Goal: Task Accomplishment & Management: Manage account settings

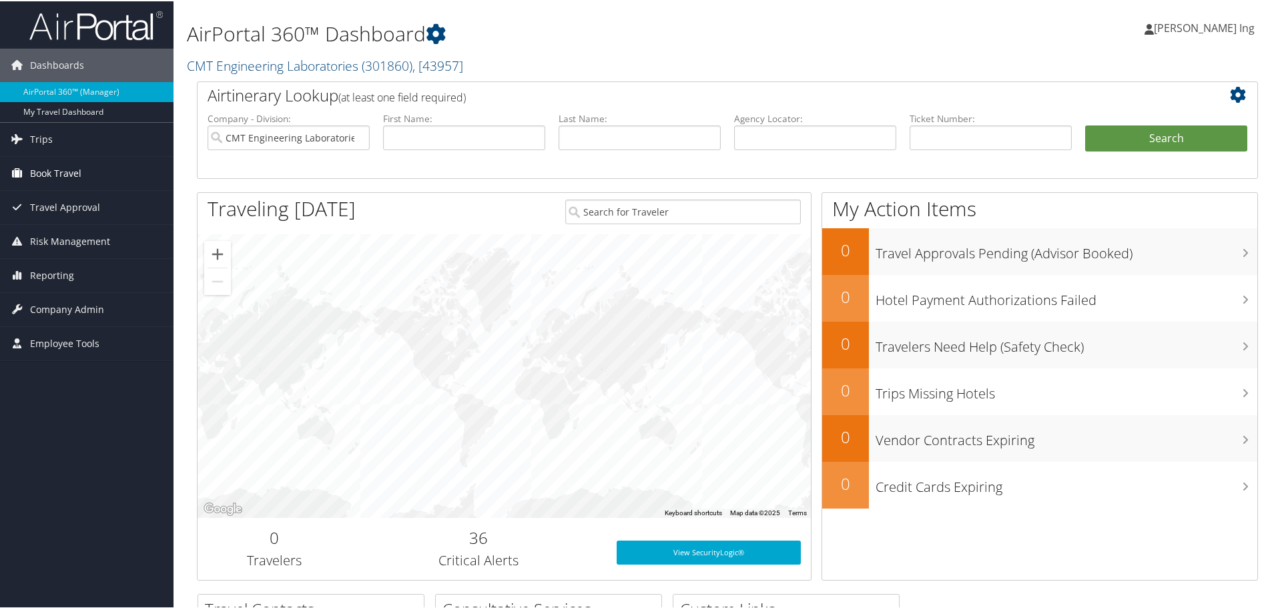
click at [85, 176] on link "Book Travel" at bounding box center [87, 171] width 174 height 33
click at [61, 366] on span "Company Admin" at bounding box center [67, 368] width 74 height 33
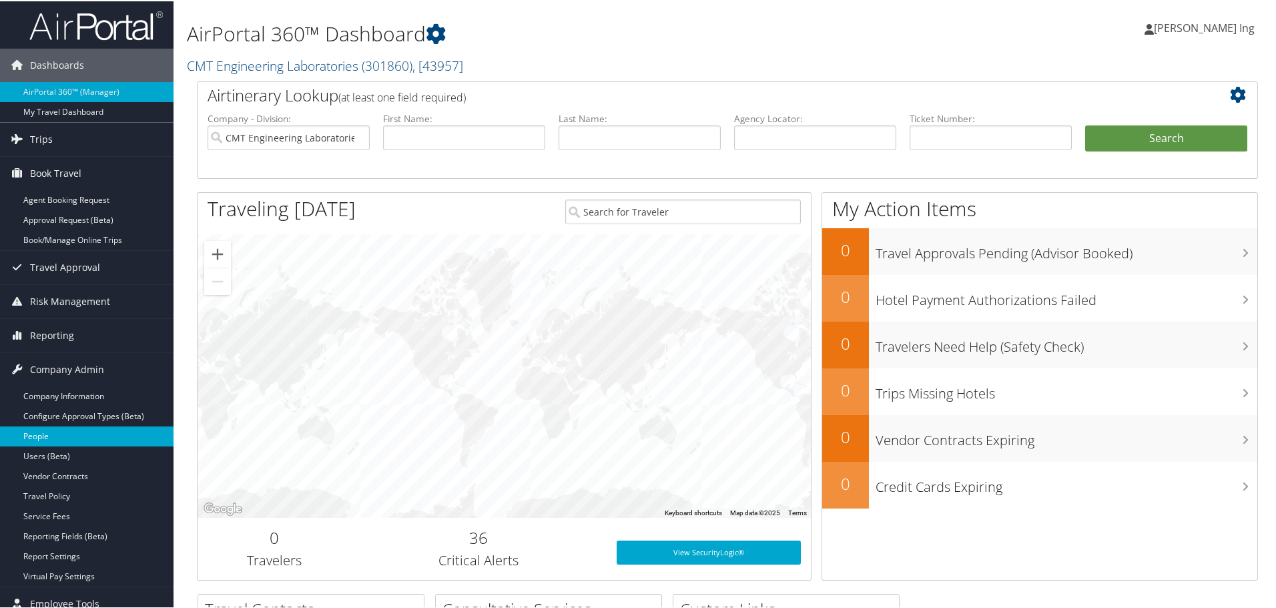
click at [68, 438] on link "People" at bounding box center [87, 435] width 174 height 20
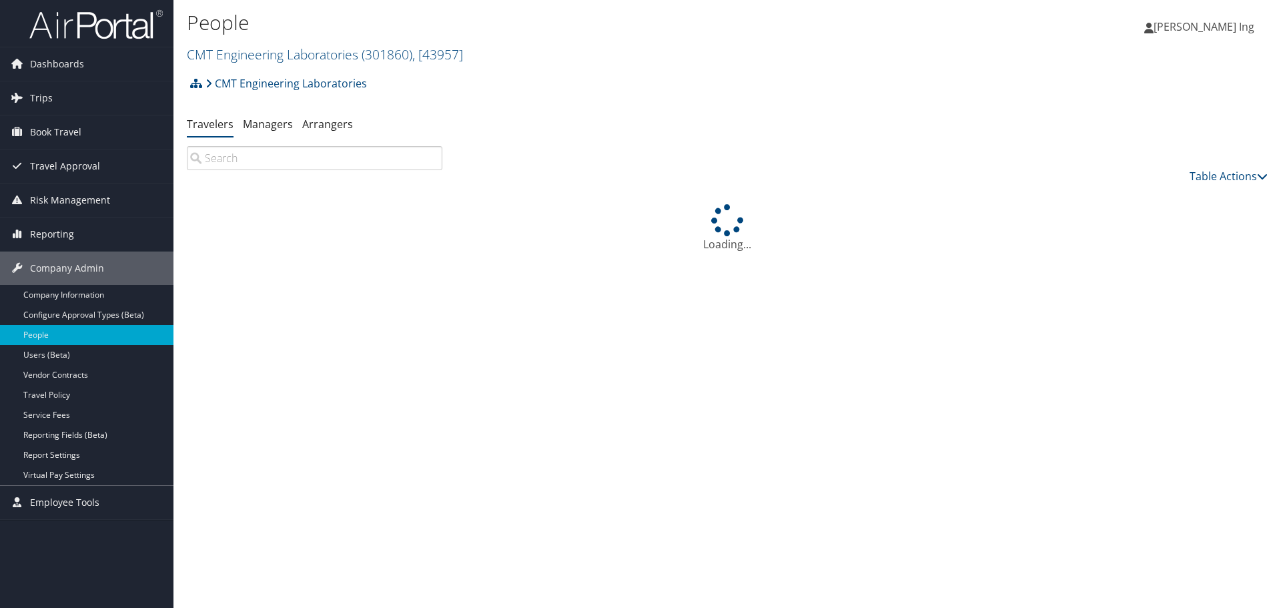
click at [256, 153] on input "search" at bounding box center [315, 158] width 256 height 24
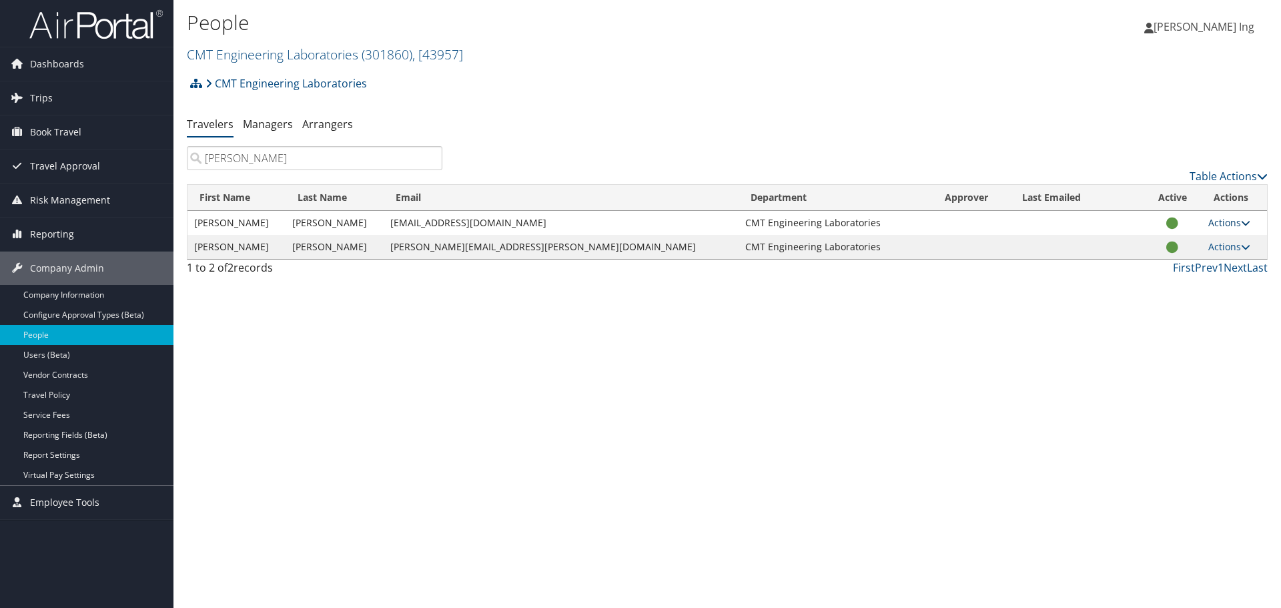
type input "Lind"
click at [1217, 224] on link "Actions" at bounding box center [1230, 222] width 42 height 13
click at [1184, 271] on link "View Profile" at bounding box center [1181, 265] width 123 height 23
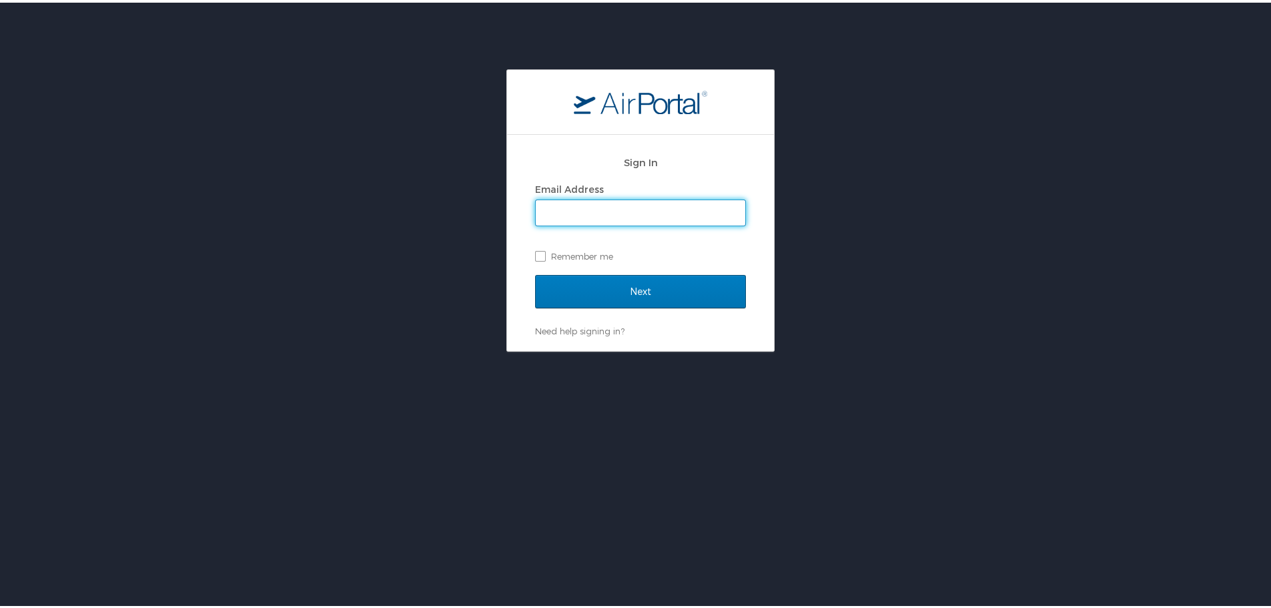
type input "bing@pepg.net"
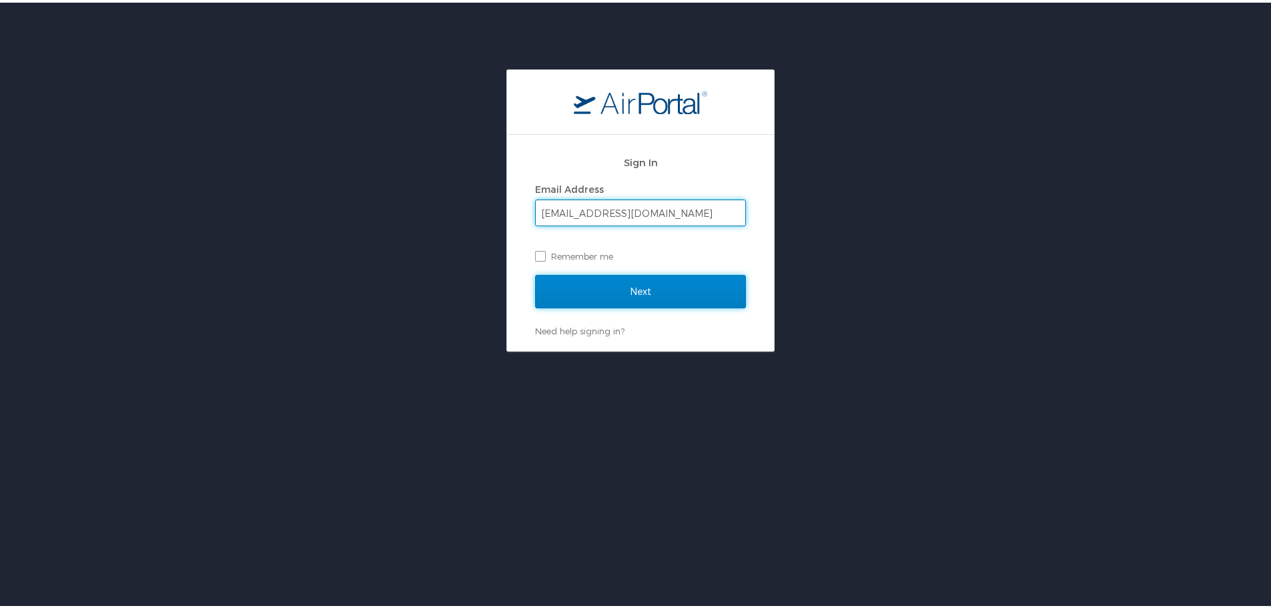
click at [643, 288] on input "Next" at bounding box center [640, 288] width 211 height 33
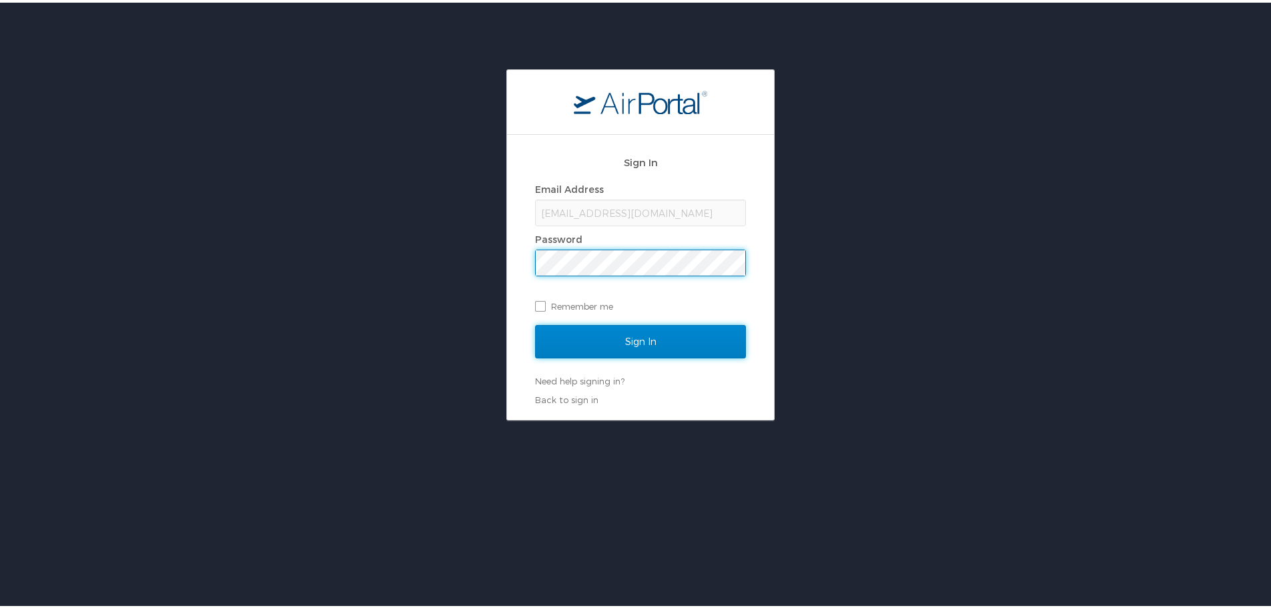
click at [603, 330] on input "Sign In" at bounding box center [640, 338] width 211 height 33
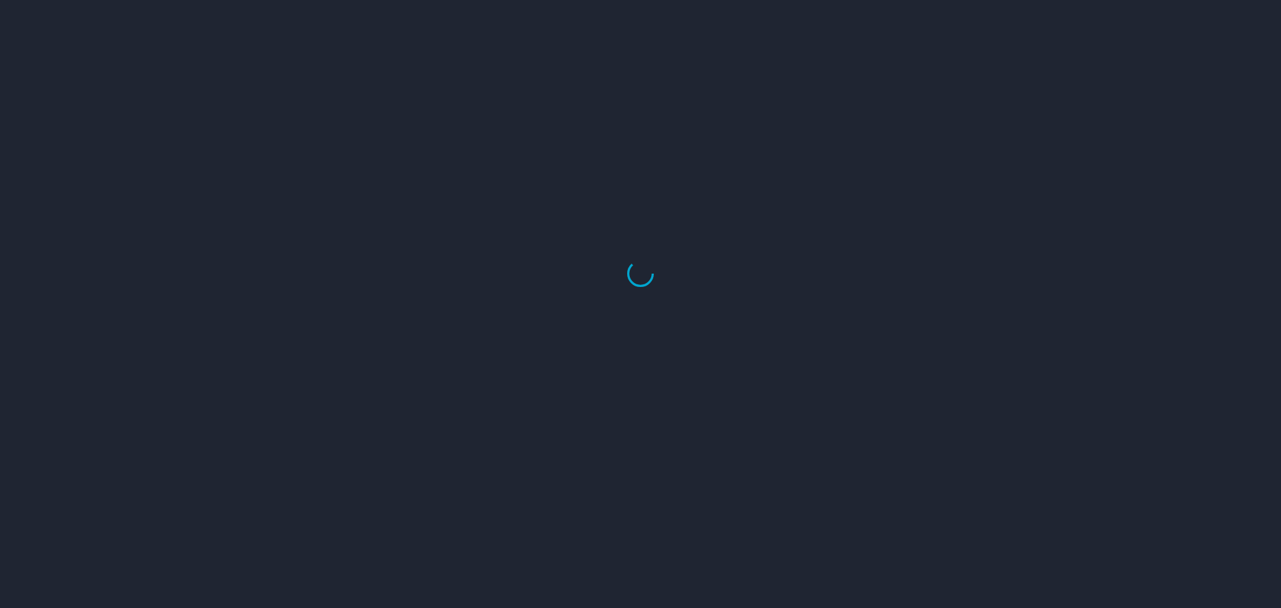
select select "US"
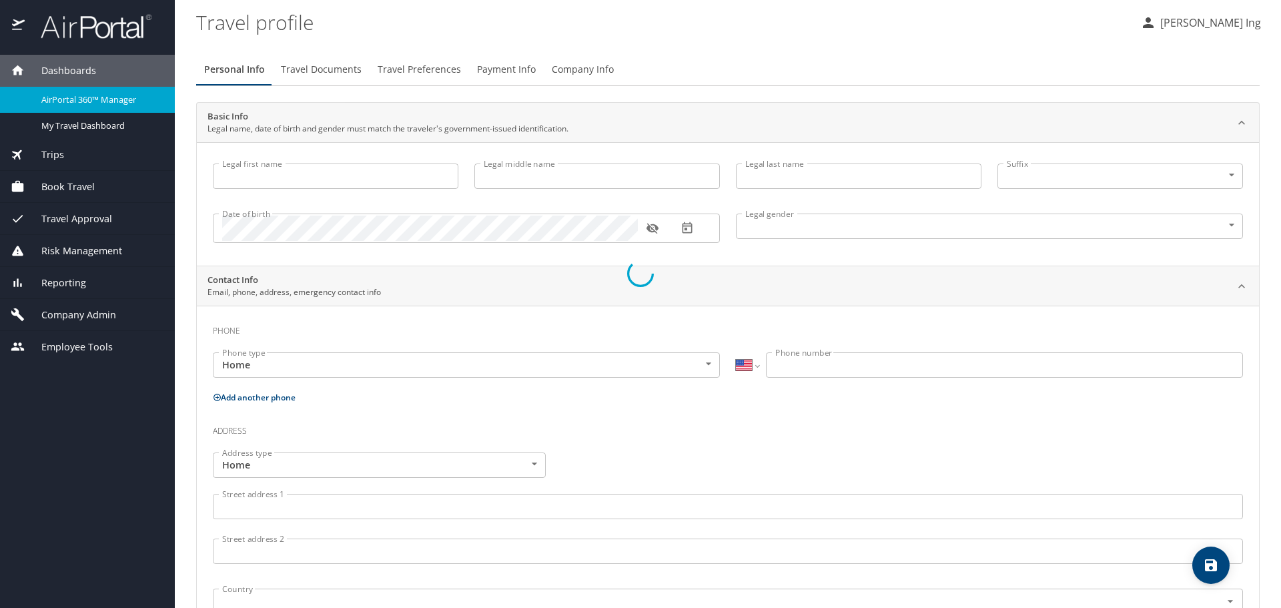
type input "[PERSON_NAME]"
type input "Bradshaw"
type input "Female"
type input "Logan"
type input "Dibble"
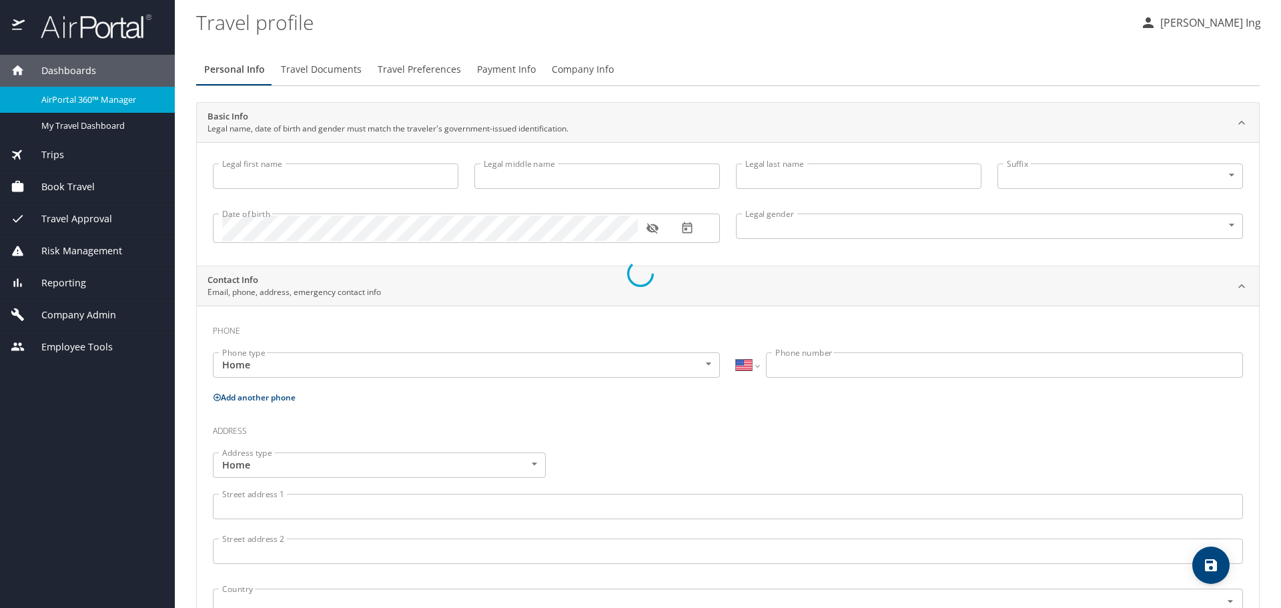
type input "(801) 663-9568"
select select "US"
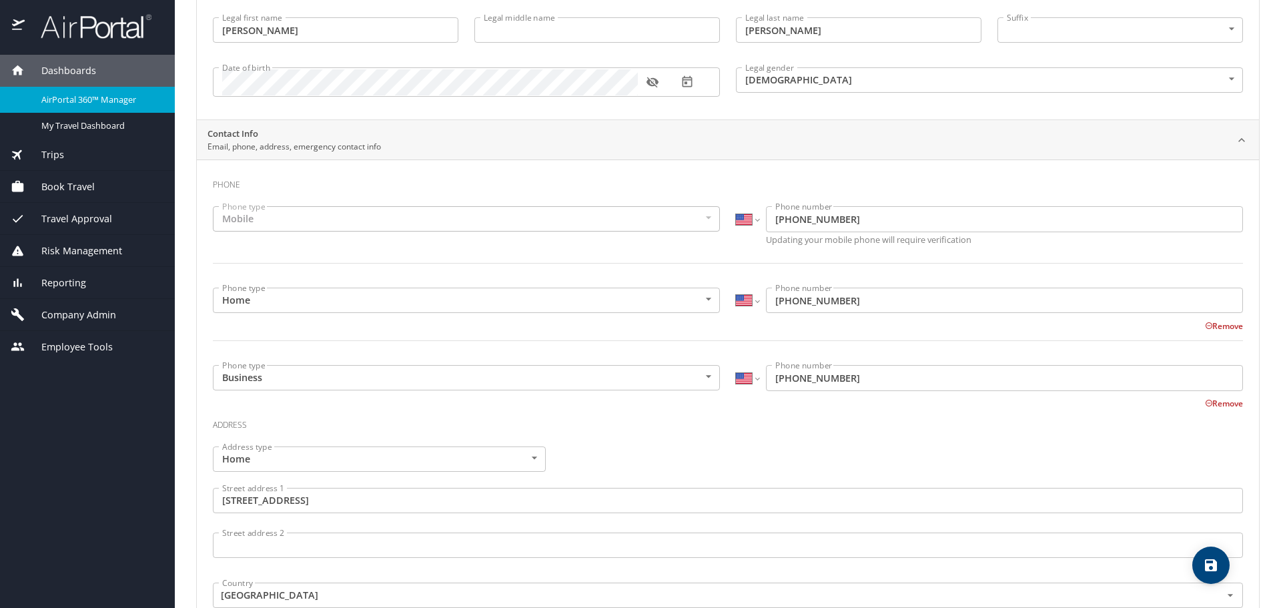
scroll to position [14, 0]
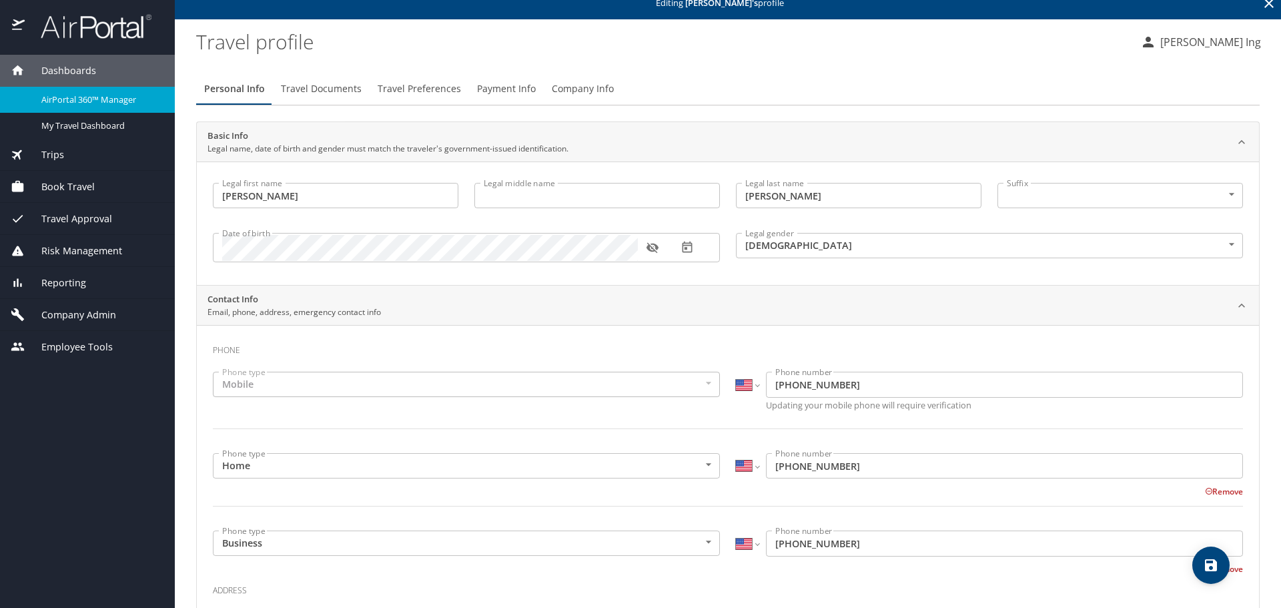
click at [491, 88] on span "Payment Info" at bounding box center [506, 89] width 59 height 17
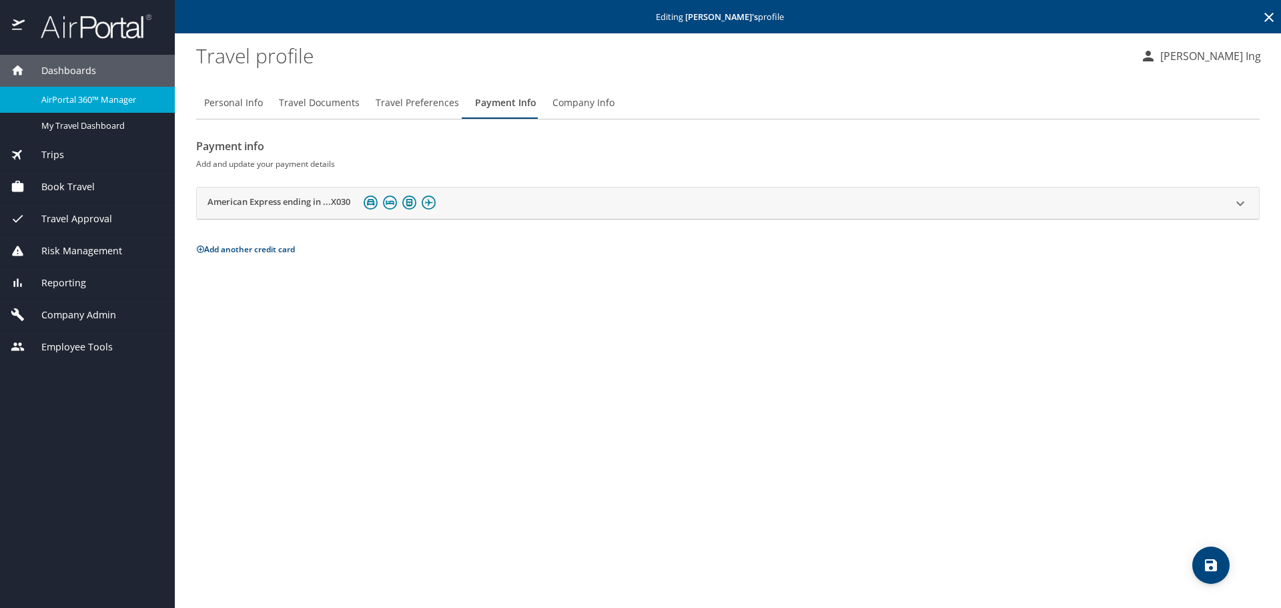
scroll to position [0, 0]
click at [272, 205] on h2 "American Express ending in ...X030" at bounding box center [279, 204] width 143 height 16
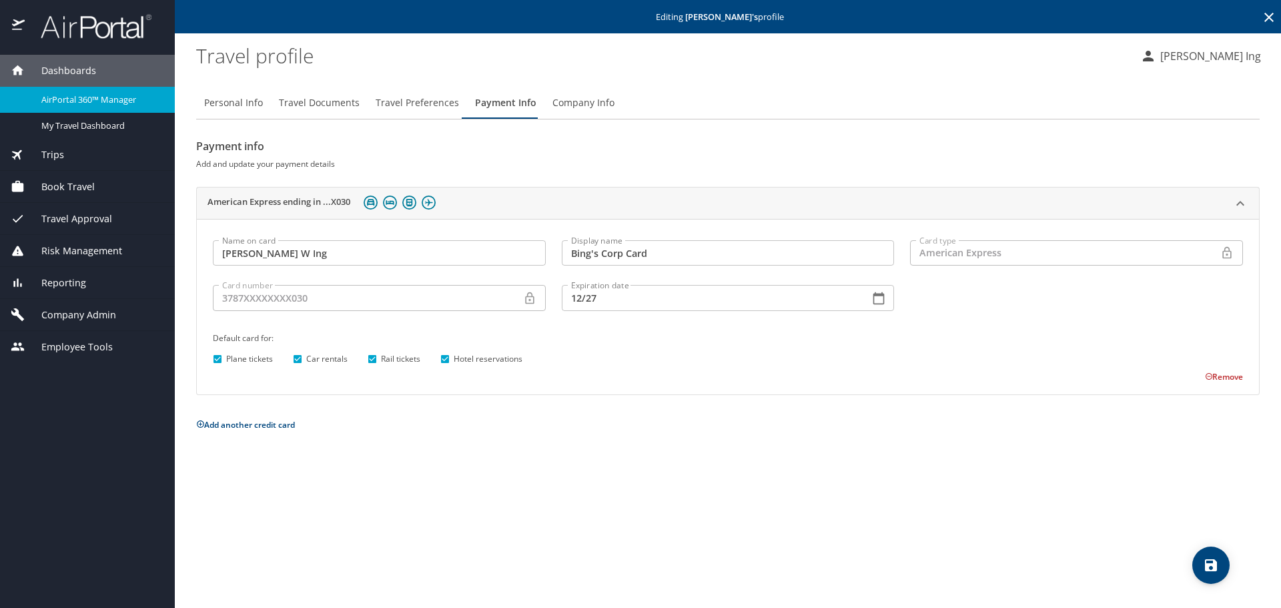
click at [1267, 21] on icon at bounding box center [1269, 17] width 9 height 9
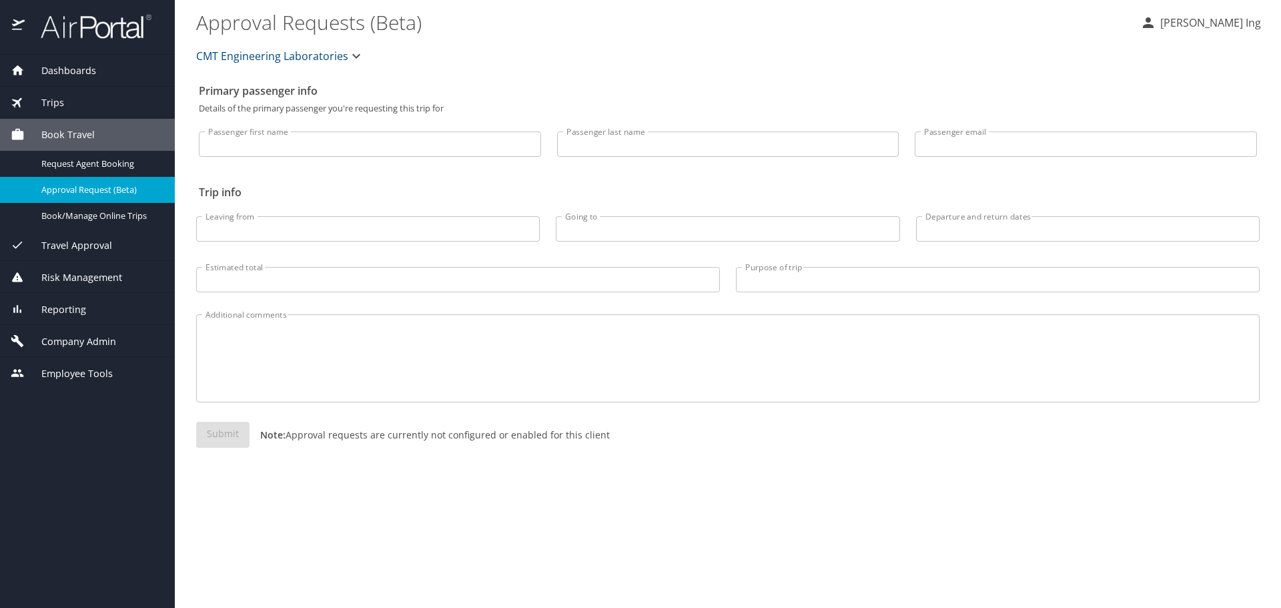
click at [43, 99] on span "Trips" at bounding box center [44, 102] width 39 height 15
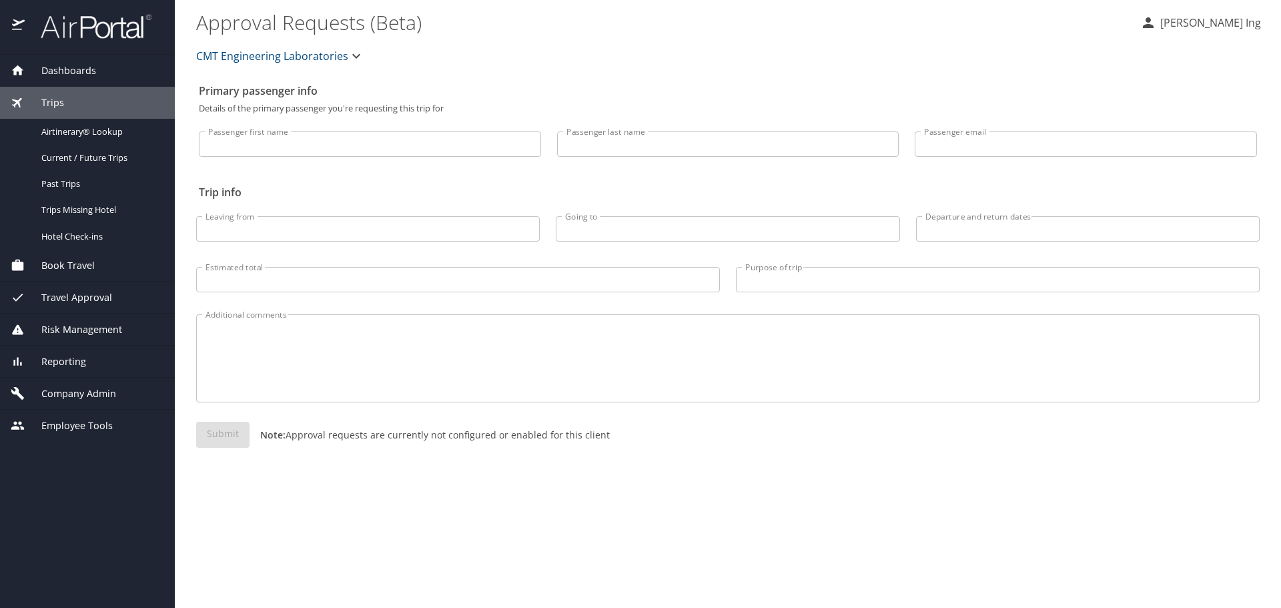
click at [58, 66] on span "Dashboards" at bounding box center [60, 70] width 71 height 15
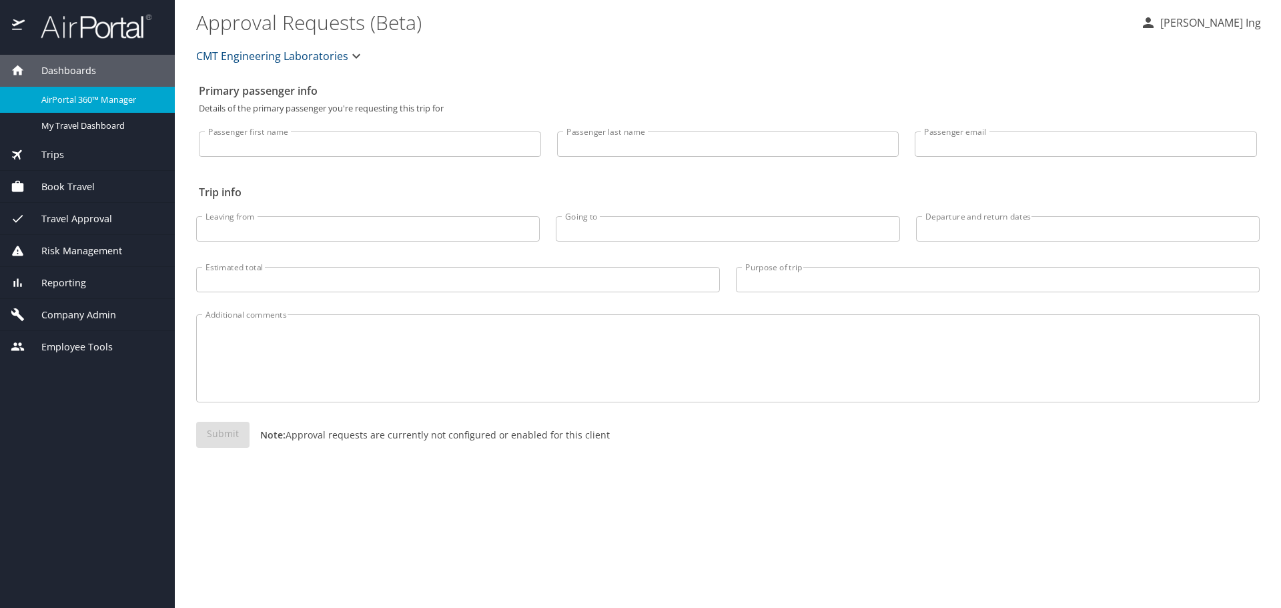
click at [75, 33] on img at bounding box center [88, 26] width 125 height 26
